Goal: Transaction & Acquisition: Book appointment/travel/reservation

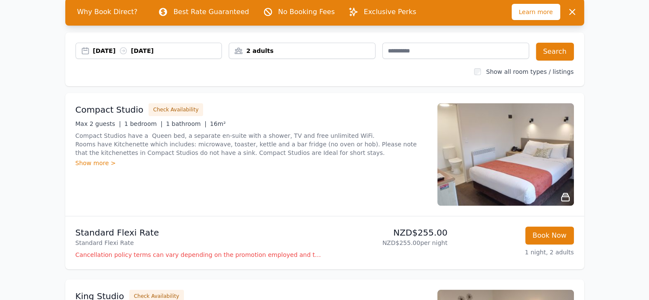
scroll to position [128, 0]
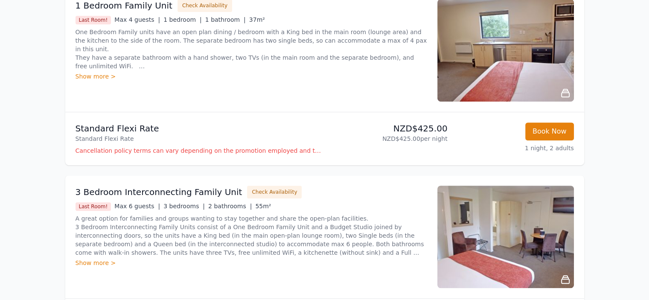
scroll to position [725, 0]
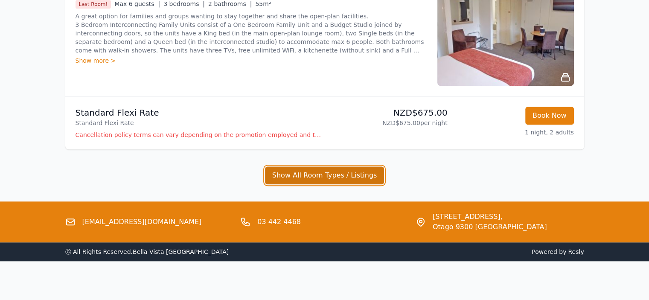
click at [315, 170] on button "Show All Room Types / Listings" at bounding box center [324, 175] width 119 height 18
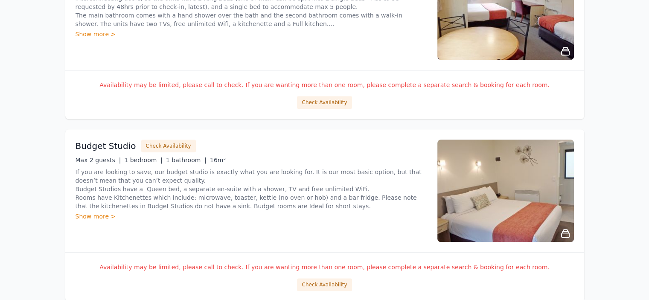
scroll to position [1024, 0]
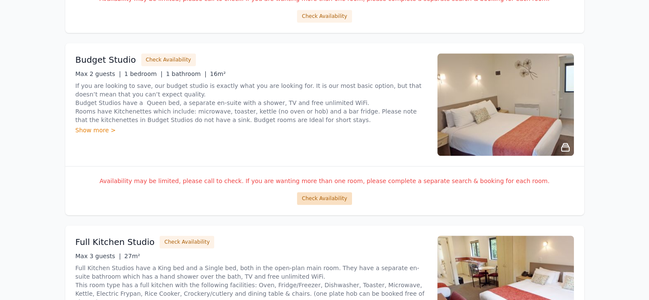
click at [322, 197] on button "Check Availability" at bounding box center [324, 198] width 55 height 13
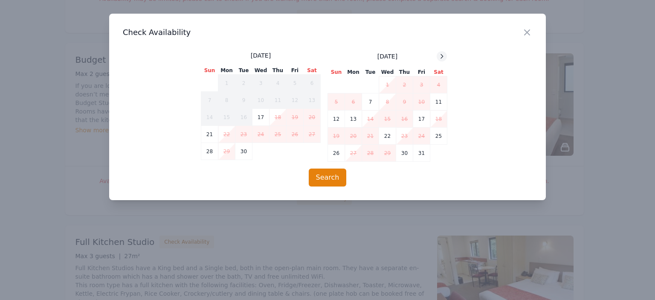
click at [444, 53] on icon at bounding box center [442, 56] width 7 height 7
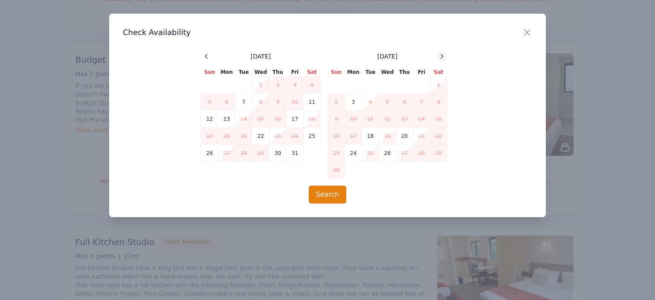
click at [444, 54] on icon at bounding box center [442, 56] width 7 height 7
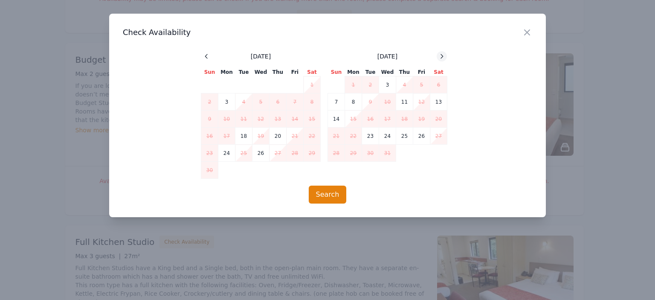
click at [444, 54] on icon at bounding box center [442, 56] width 7 height 7
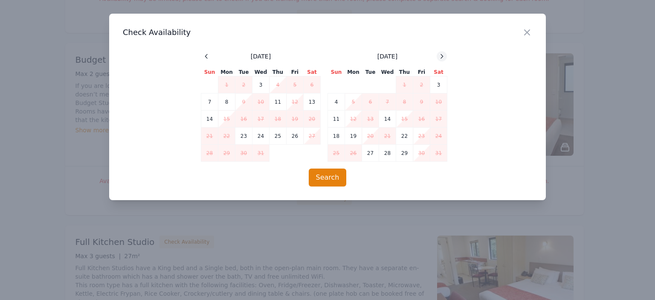
click at [444, 54] on icon at bounding box center [442, 56] width 7 height 7
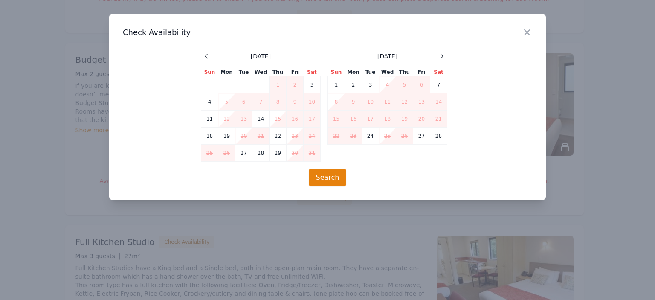
click at [597, 83] on div at bounding box center [327, 150] width 655 height 300
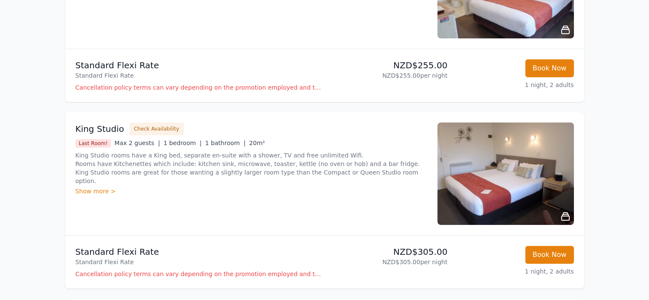
scroll to position [43, 0]
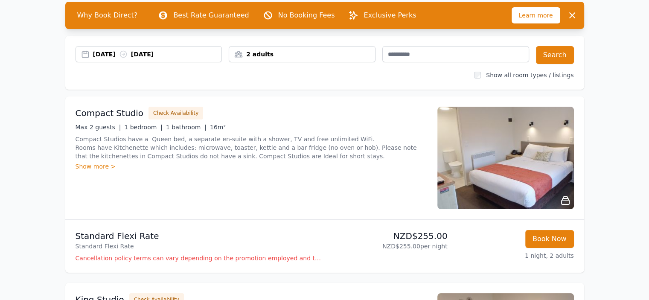
click at [529, 189] on img at bounding box center [505, 158] width 137 height 102
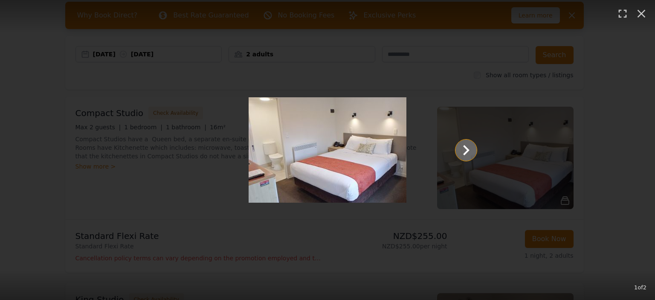
click at [456, 150] on icon "Show slide 2 of 2" at bounding box center [466, 150] width 20 height 20
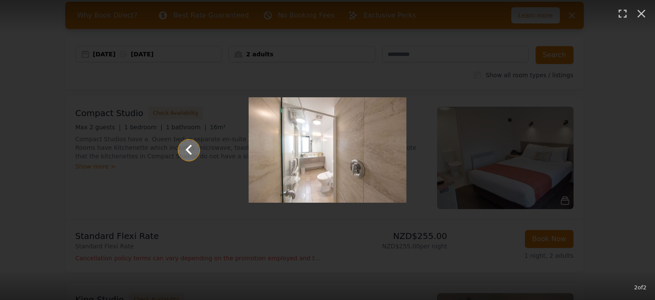
click at [193, 150] on icon "Show slide 1 of 2" at bounding box center [189, 150] width 20 height 20
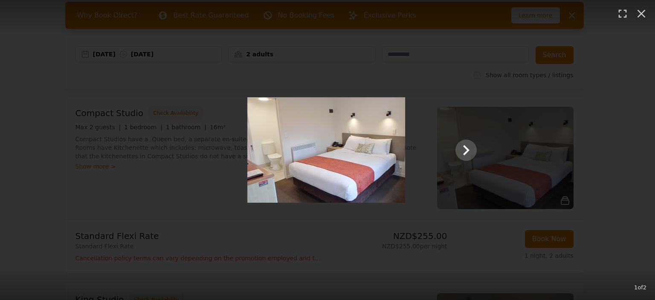
click at [193, 150] on div at bounding box center [327, 149] width 316 height 105
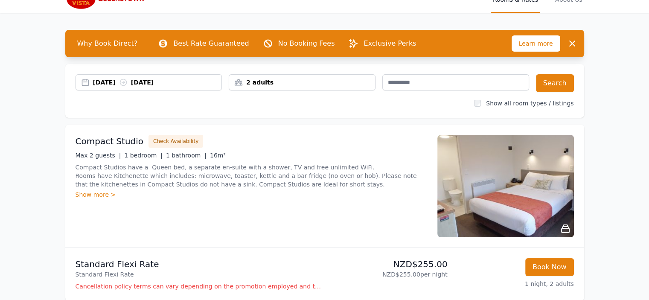
scroll to position [0, 0]
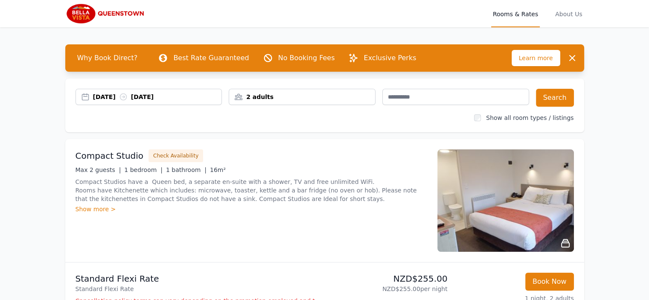
click at [155, 94] on div "19 Feb 2026 20 Feb 2026" at bounding box center [157, 97] width 129 height 9
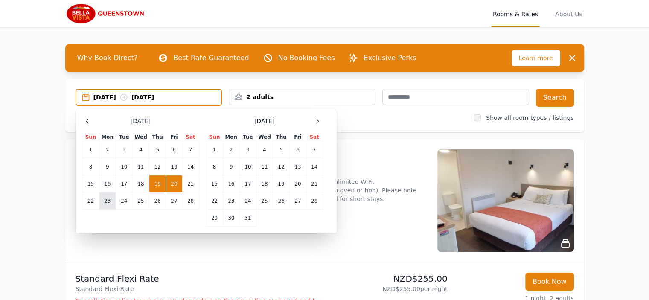
click at [106, 196] on td "23" at bounding box center [107, 200] width 17 height 17
click at [152, 183] on td "19" at bounding box center [157, 183] width 17 height 17
click at [111, 198] on td "23" at bounding box center [107, 200] width 17 height 17
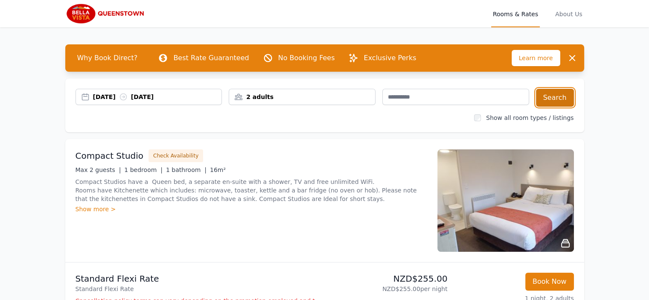
click at [565, 93] on button "Search" at bounding box center [555, 98] width 38 height 18
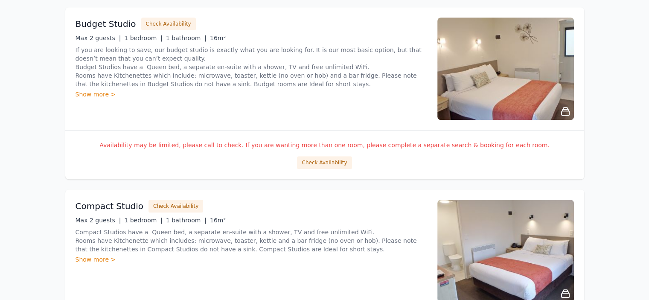
scroll to position [768, 0]
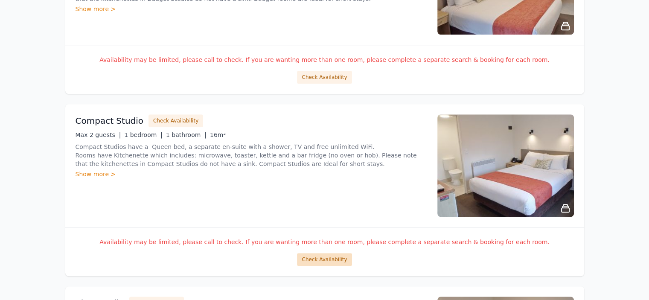
click at [334, 264] on button "Check Availability" at bounding box center [324, 259] width 55 height 13
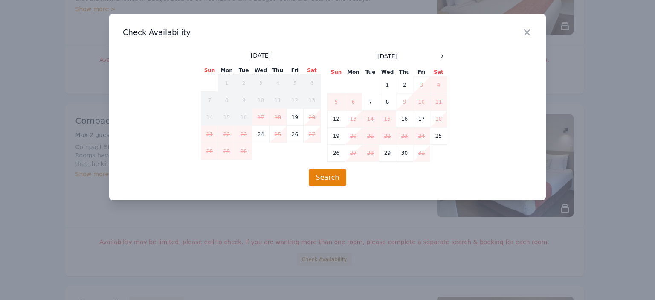
click at [383, 252] on div at bounding box center [327, 150] width 655 height 300
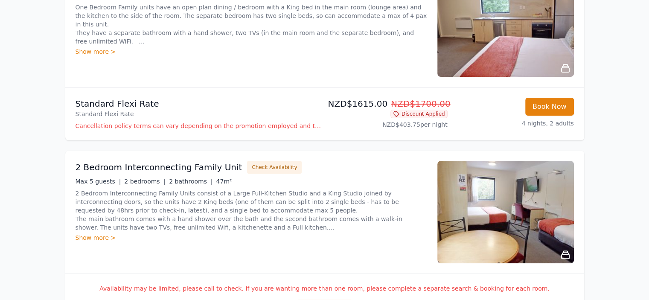
scroll to position [0, 0]
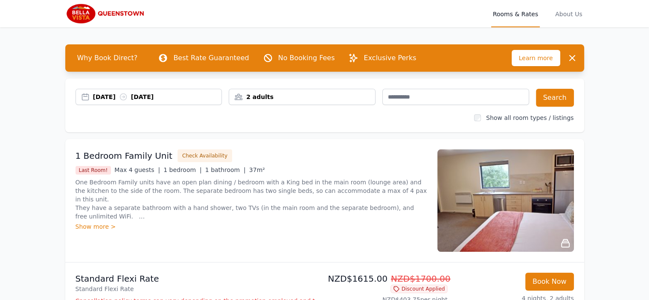
click at [142, 95] on div "[DATE] [DATE]" at bounding box center [157, 97] width 129 height 9
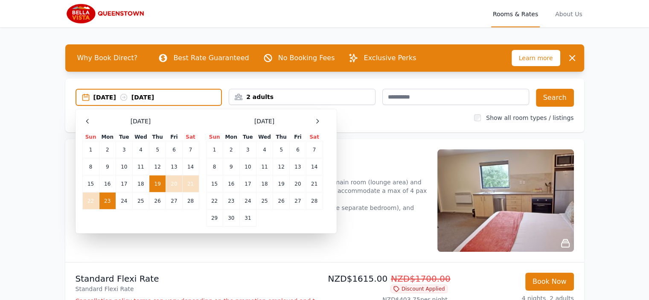
click at [160, 187] on td "19" at bounding box center [157, 183] width 17 height 17
click at [172, 187] on td "20" at bounding box center [174, 183] width 16 height 17
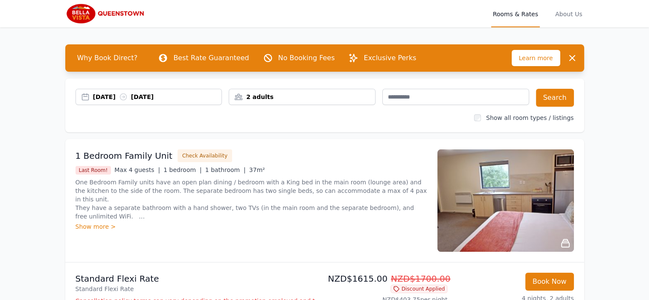
click at [347, 97] on div "2 adults" at bounding box center [302, 97] width 146 height 9
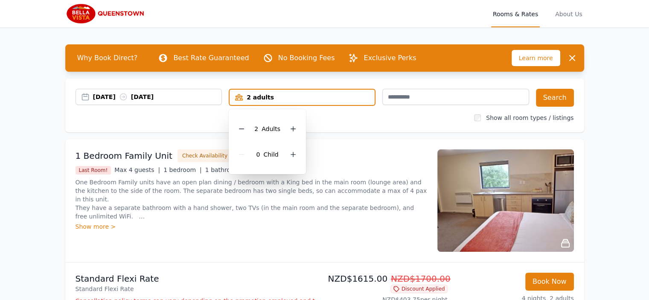
click at [574, 97] on div "[DATE] [DATE] 2 adults 2 Adult s 0 Child Search Show all room types / listings" at bounding box center [324, 105] width 519 height 54
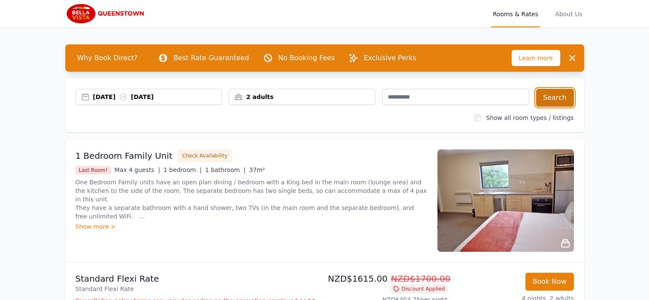
click at [563, 97] on button "Search" at bounding box center [555, 98] width 38 height 18
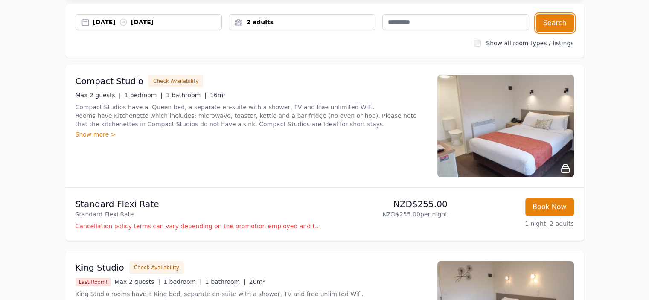
scroll to position [85, 0]
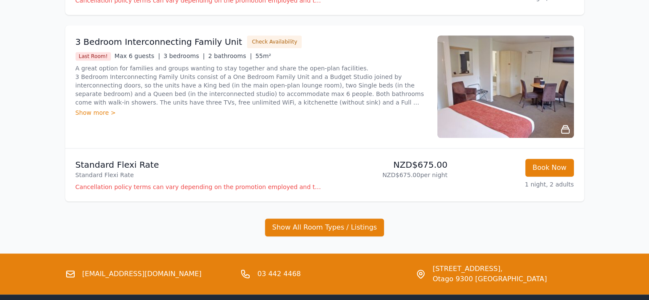
scroll to position [691, 0]
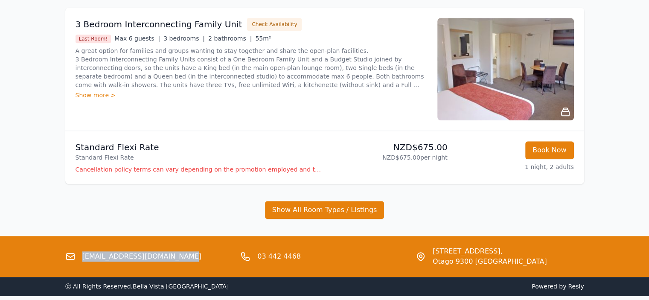
drag, startPoint x: 180, startPoint y: 254, endPoint x: 82, endPoint y: 256, distance: 98.6
click at [82, 256] on div "[EMAIL_ADDRESS][DOMAIN_NAME]" at bounding box center [149, 256] width 169 height 20
copy link "[EMAIL_ADDRESS][DOMAIN_NAME]"
